Goal: Check status: Check status

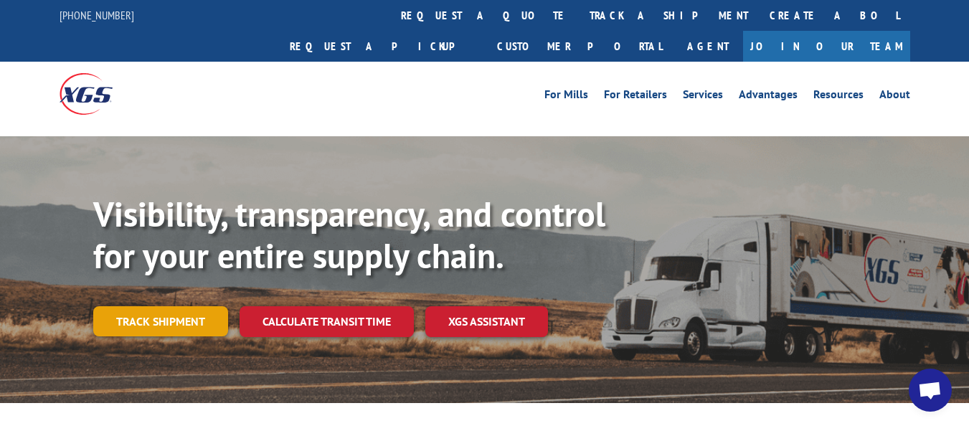
click at [174, 306] on link "Track shipment" at bounding box center [160, 321] width 135 height 30
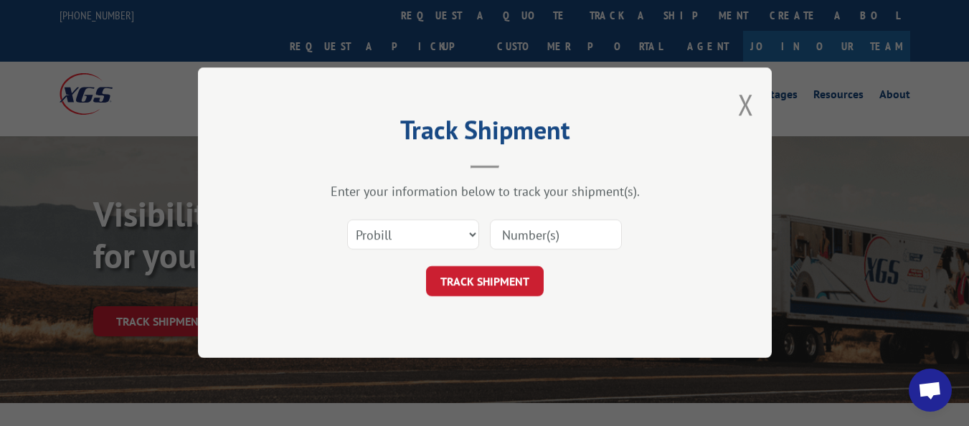
click at [519, 237] on input at bounding box center [556, 235] width 132 height 30
type input "815143"
click at [510, 283] on button "TRACK SHIPMENT" at bounding box center [485, 282] width 118 height 30
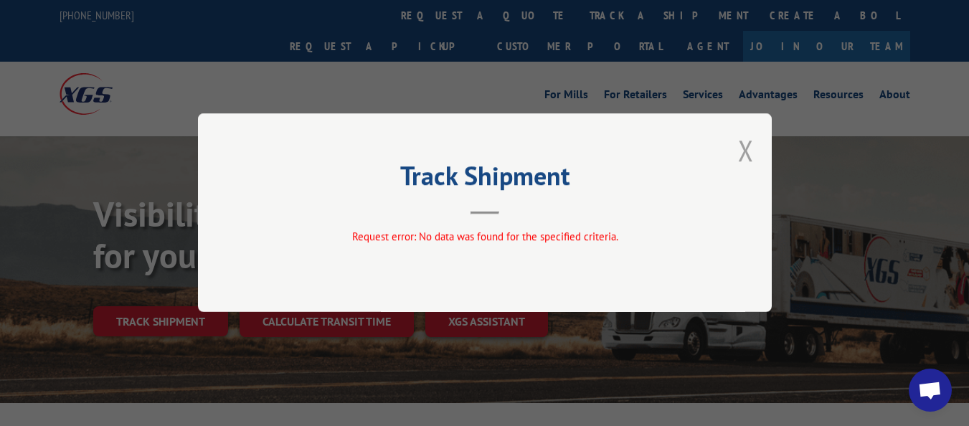
click at [747, 149] on button "Close modal" at bounding box center [746, 150] width 16 height 38
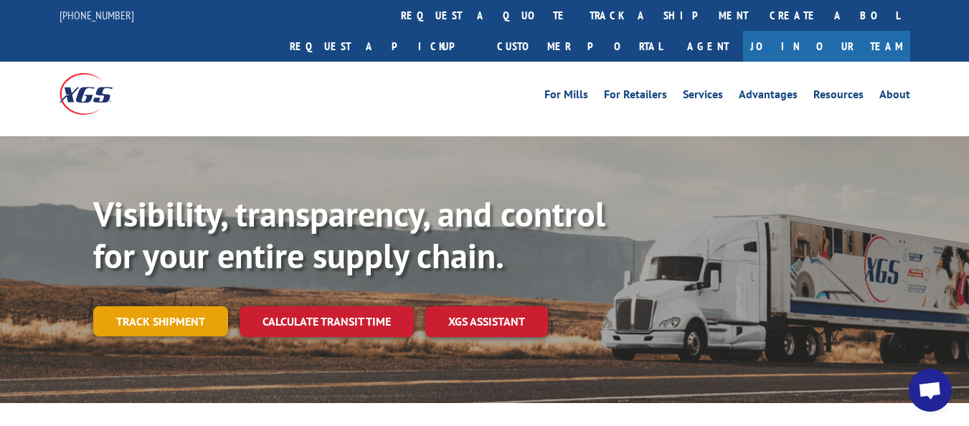
click at [182, 306] on link "Track shipment" at bounding box center [160, 321] width 135 height 30
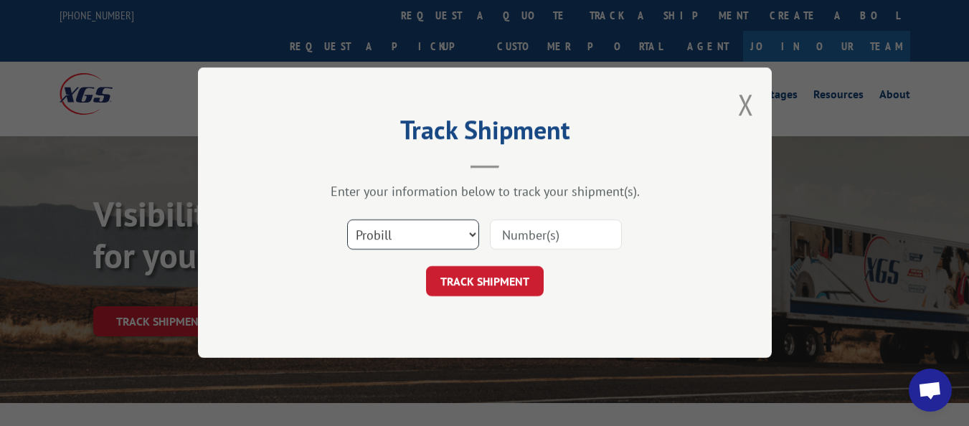
click at [468, 232] on select "Select category... Probill BOL PO" at bounding box center [413, 235] width 132 height 30
click at [465, 237] on select "Select category... Probill BOL PO" at bounding box center [413, 235] width 132 height 30
select select "bol"
click at [347, 220] on select "Select category... Probill BOL PO" at bounding box center [413, 235] width 132 height 30
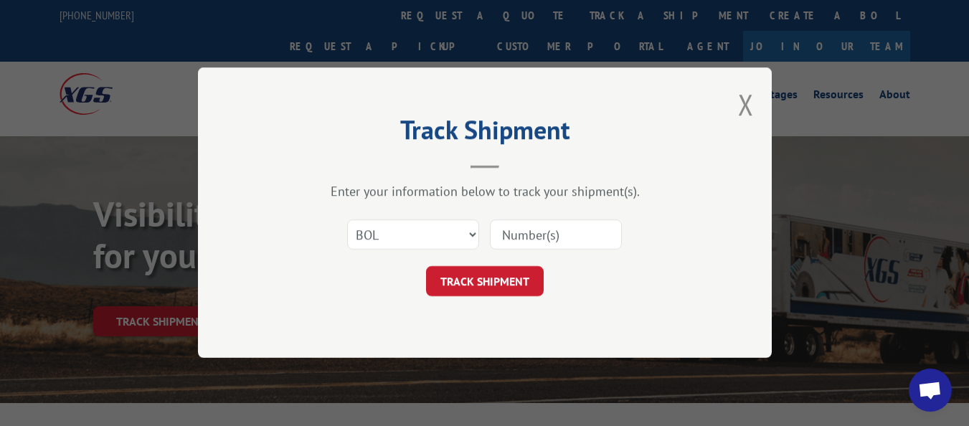
drag, startPoint x: 460, startPoint y: 245, endPoint x: 420, endPoint y: 298, distance: 66.0
click at [420, 298] on div "Track Shipment Enter your information below to track your shipment(s). Select c…" at bounding box center [485, 212] width 574 height 290
click at [530, 237] on input at bounding box center [556, 235] width 132 height 30
type input "815143"
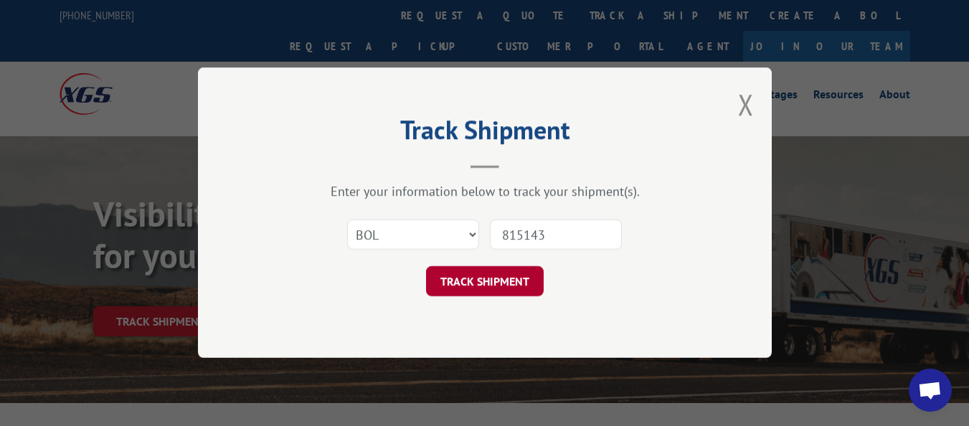
click at [480, 287] on button "TRACK SHIPMENT" at bounding box center [485, 282] width 118 height 30
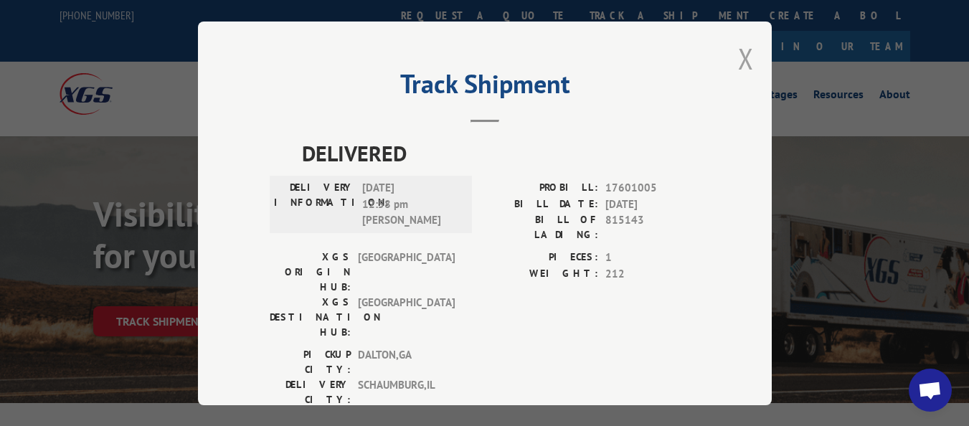
click at [744, 55] on button "Close modal" at bounding box center [746, 58] width 16 height 38
